Goal: Task Accomplishment & Management: Use online tool/utility

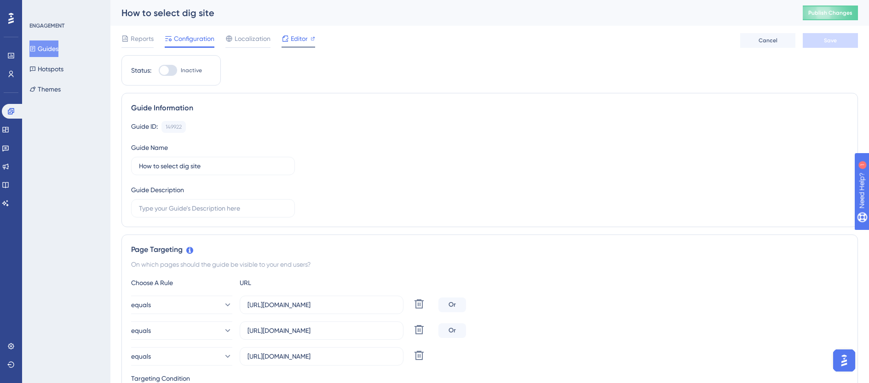
click at [303, 40] on span "Editor" at bounding box center [299, 38] width 17 height 11
click at [55, 51] on button "Guides" at bounding box center [43, 48] width 29 height 17
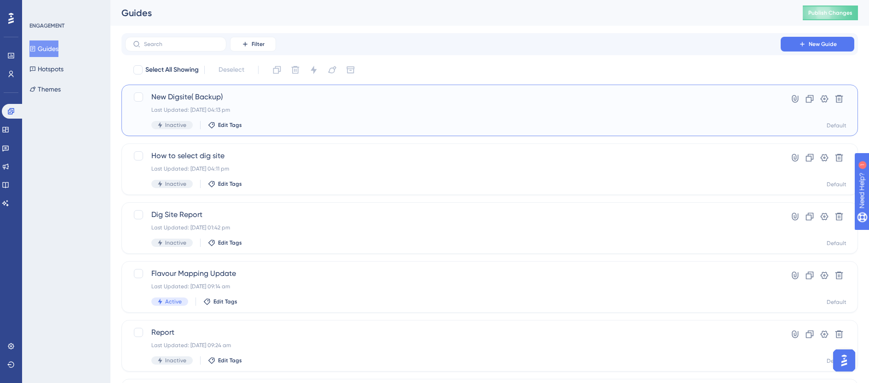
click at [191, 97] on span "New Digsite( Backup)" at bounding box center [452, 97] width 603 height 11
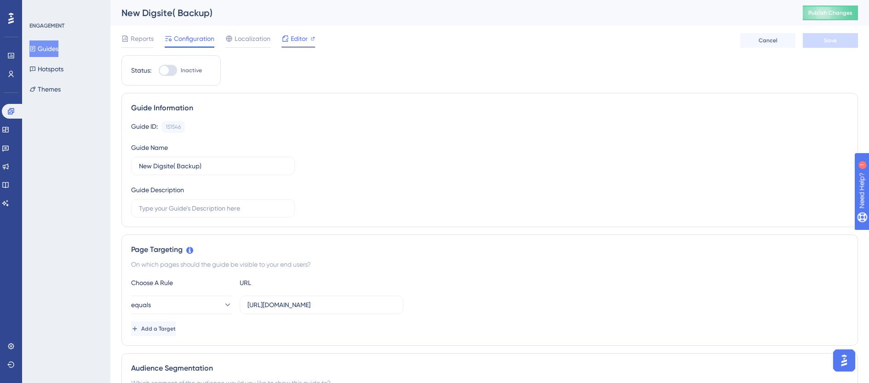
click at [294, 39] on span "Editor" at bounding box center [299, 38] width 17 height 11
